Goal: Book appointment/travel/reservation

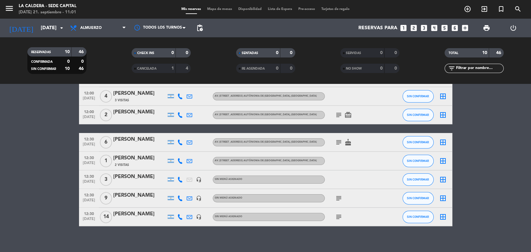
scroll to position [87, 0]
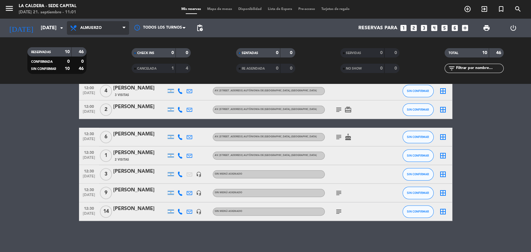
click at [105, 31] on span "Almuerzo" at bounding box center [98, 28] width 62 height 14
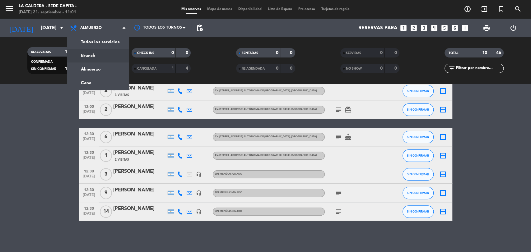
click at [109, 53] on div "menu La Caldera - Sede Capital [DATE] 21. septiembre - 11:01 Mis reservas Mapa …" at bounding box center [265, 42] width 531 height 84
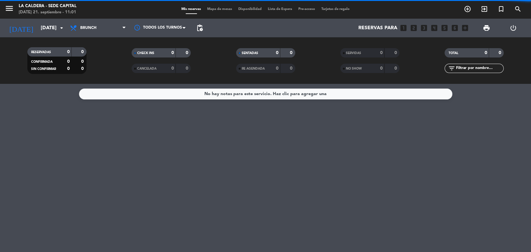
scroll to position [0, 0]
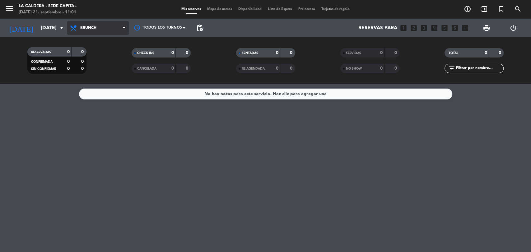
click at [116, 30] on span "Brunch" at bounding box center [98, 28] width 62 height 14
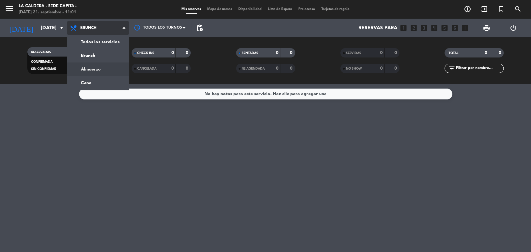
click at [110, 65] on div "menu La Caldera - Sede Capital [DATE] 21. septiembre - 11:01 Mis reservas Mapa …" at bounding box center [265, 42] width 531 height 84
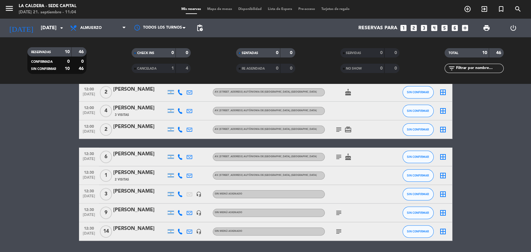
scroll to position [69, 0]
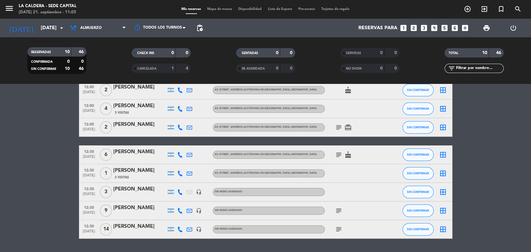
click at [122, 105] on div "[PERSON_NAME]" at bounding box center [139, 106] width 53 height 8
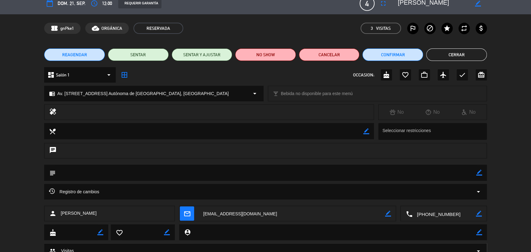
scroll to position [0, 0]
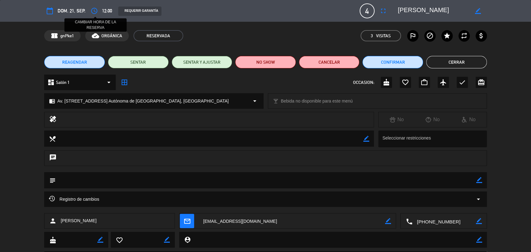
click at [94, 9] on icon "access_time" at bounding box center [94, 10] width 7 height 7
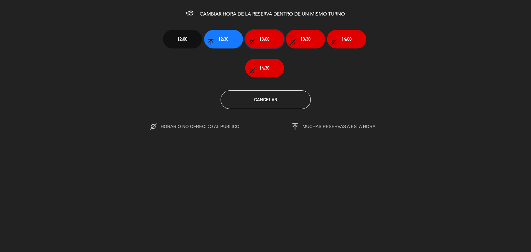
click at [263, 42] on span "13:00" at bounding box center [265, 38] width 10 height 7
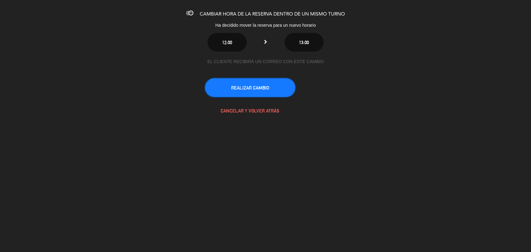
click at [262, 90] on button "REALIZAR CAMBIO" at bounding box center [250, 87] width 90 height 19
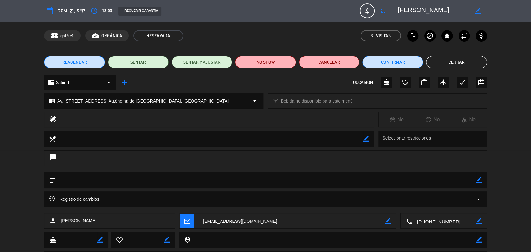
click at [446, 64] on button "Cerrar" at bounding box center [456, 62] width 61 height 12
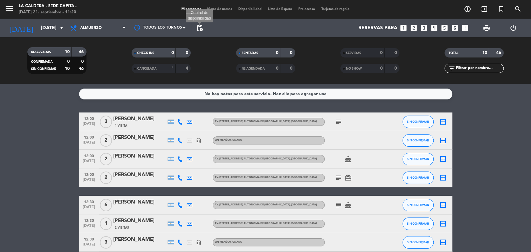
click at [199, 29] on span "pending_actions" at bounding box center [199, 27] width 7 height 7
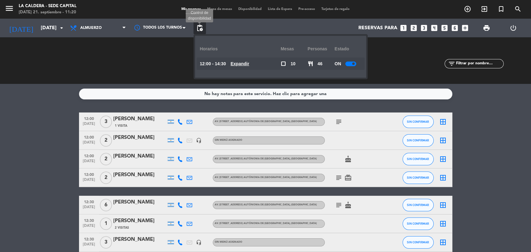
click at [202, 28] on span "pending_actions" at bounding box center [199, 27] width 7 height 7
